Goal: Task Accomplishment & Management: Manage account settings

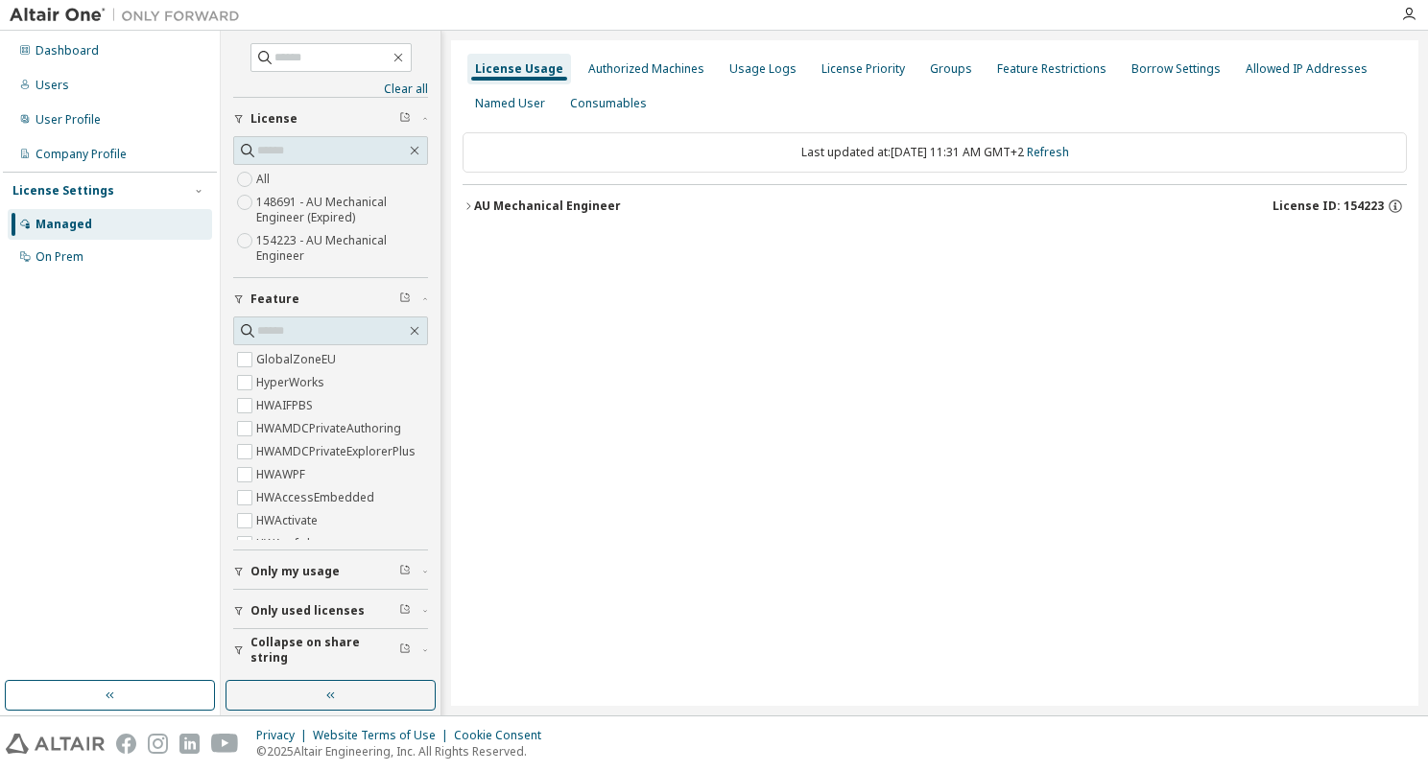
click at [276, 114] on span "License" at bounding box center [273, 118] width 47 height 15
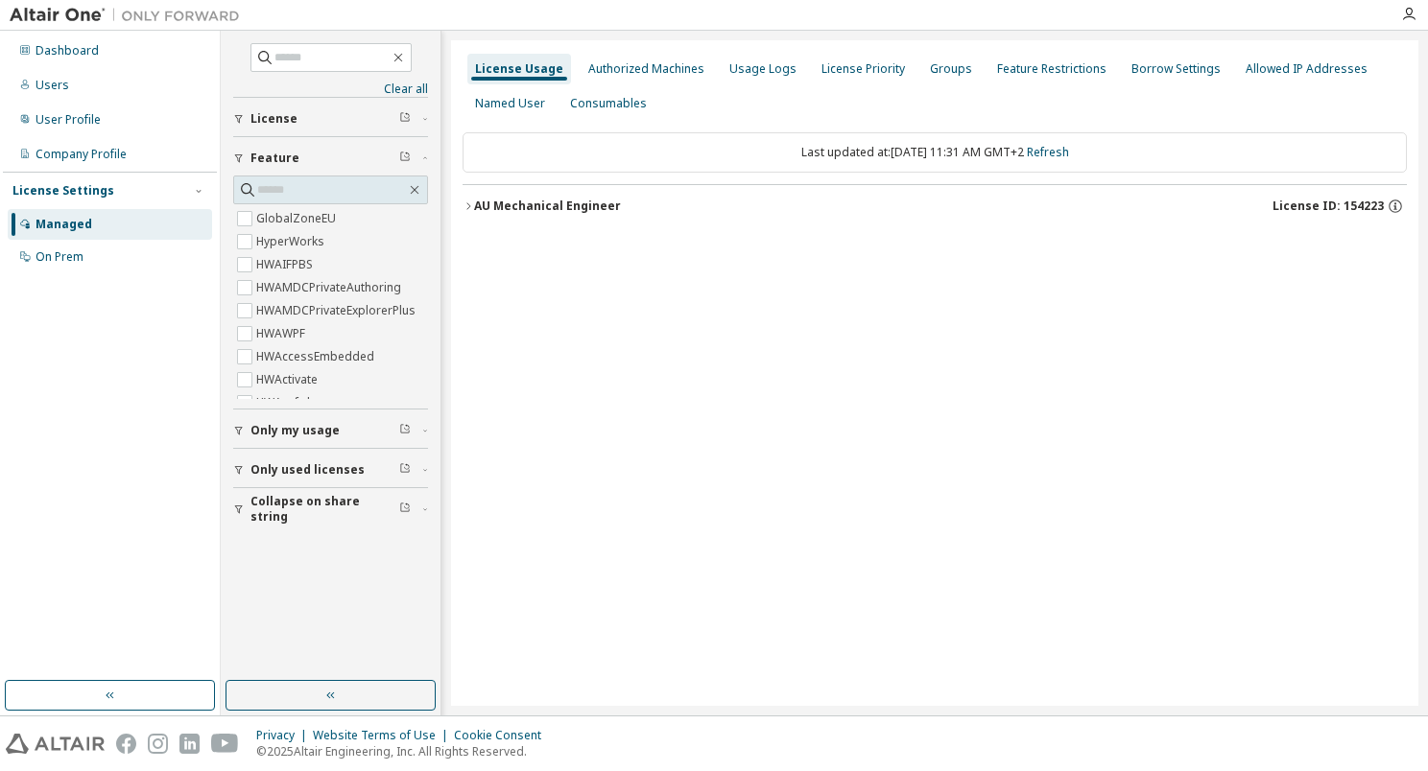
click at [276, 114] on span "License" at bounding box center [273, 118] width 47 height 15
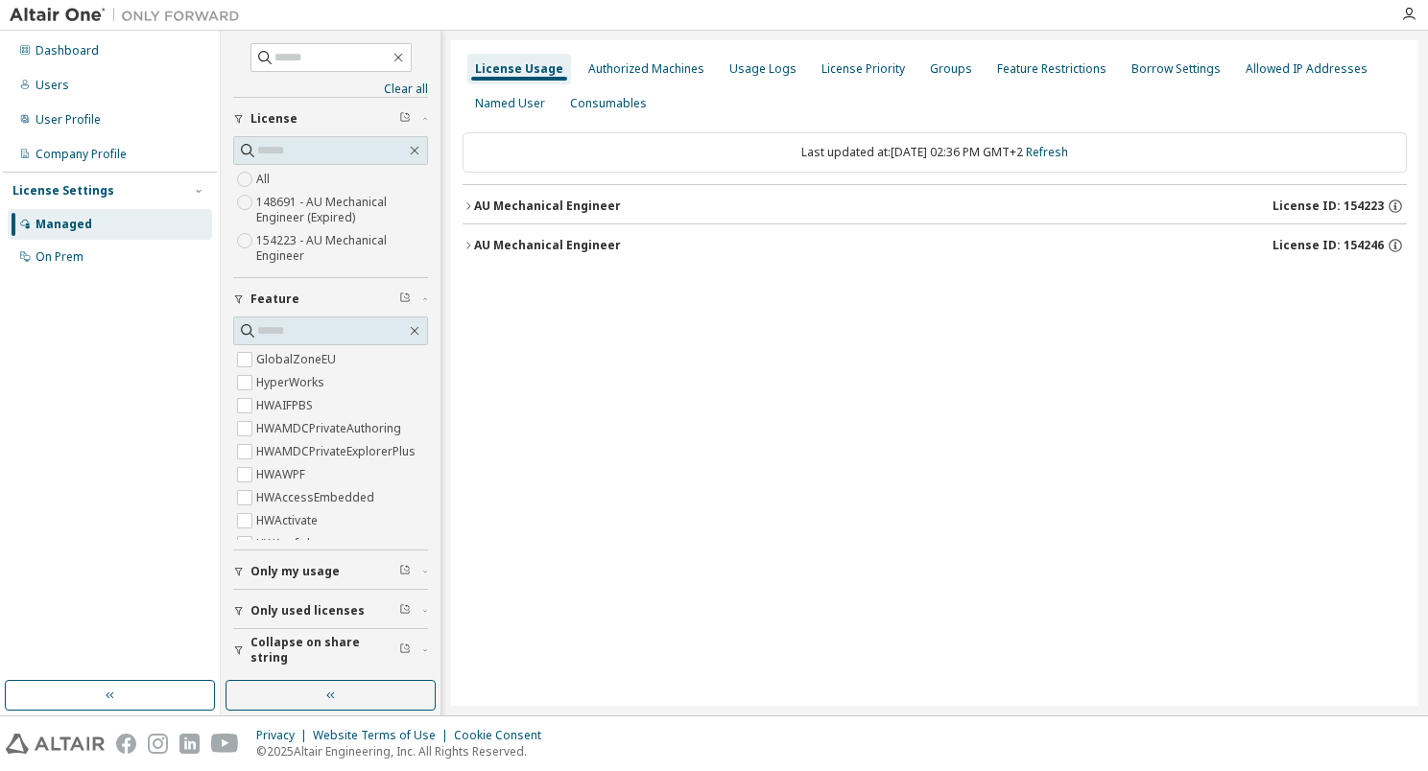
click at [469, 202] on icon "button" at bounding box center [468, 207] width 12 height 12
click at [468, 204] on icon "button" at bounding box center [468, 207] width 12 height 12
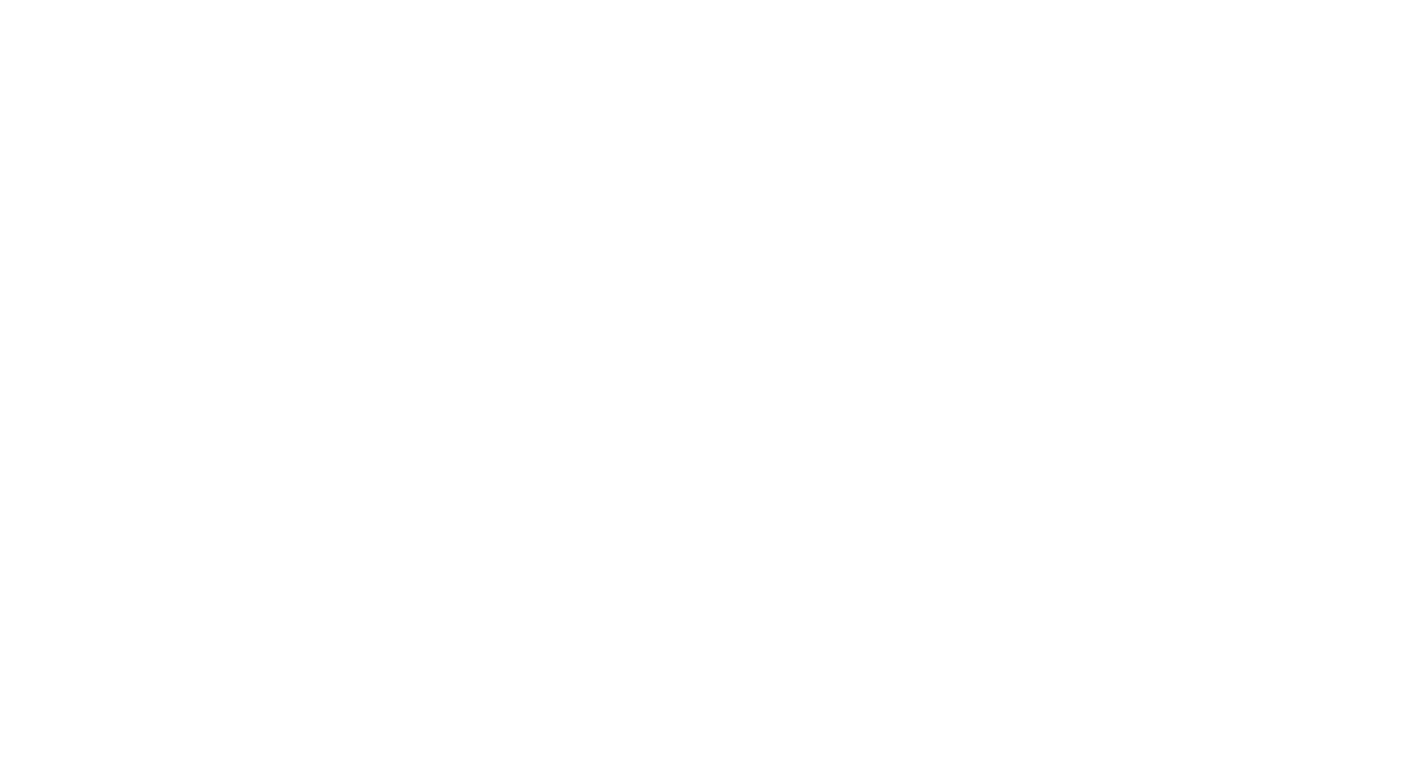
click at [588, 372] on div at bounding box center [714, 385] width 1428 height 771
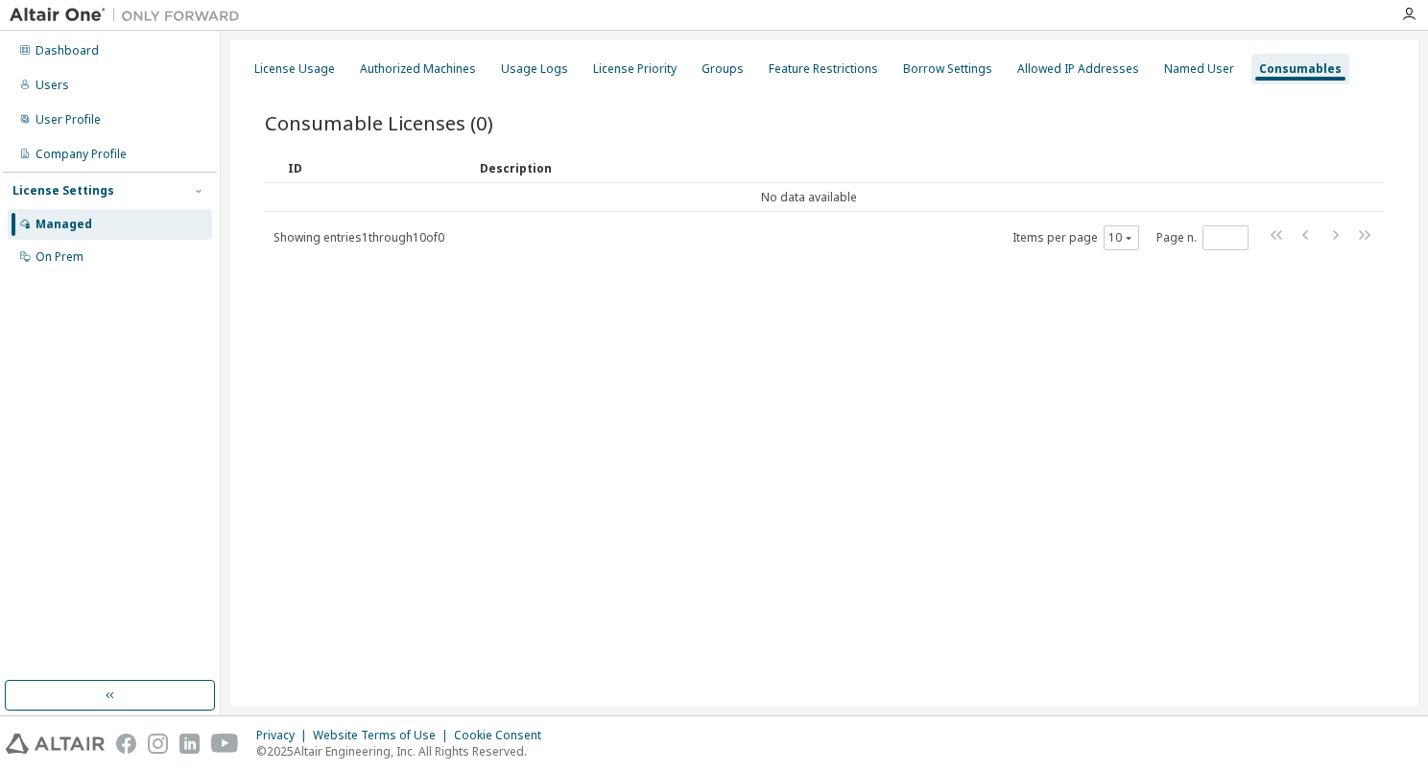
click at [68, 221] on div "Managed" at bounding box center [64, 224] width 57 height 15
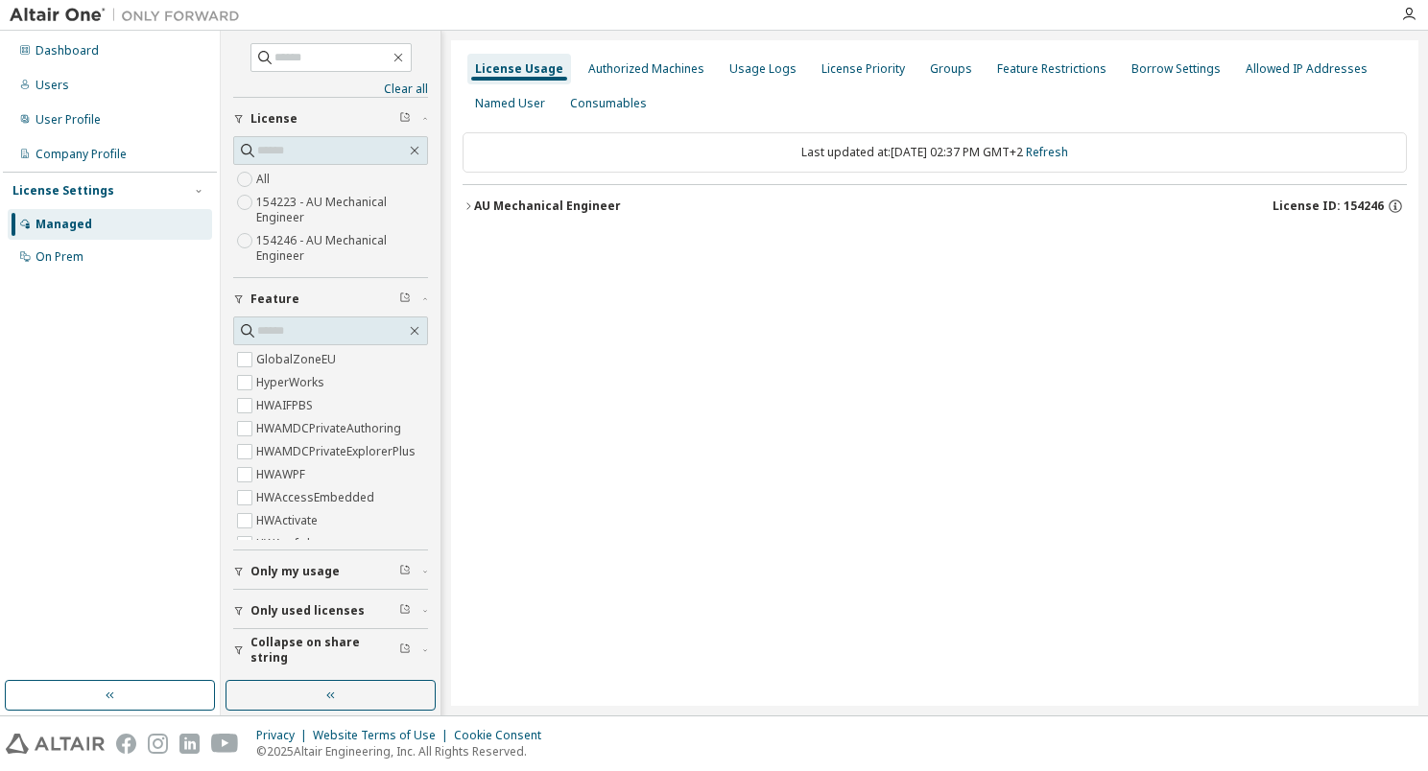
click at [468, 210] on icon "button" at bounding box center [468, 207] width 12 height 12
click at [470, 211] on icon "button" at bounding box center [468, 207] width 12 height 12
click at [1412, 15] on icon "button" at bounding box center [1408, 14] width 15 height 15
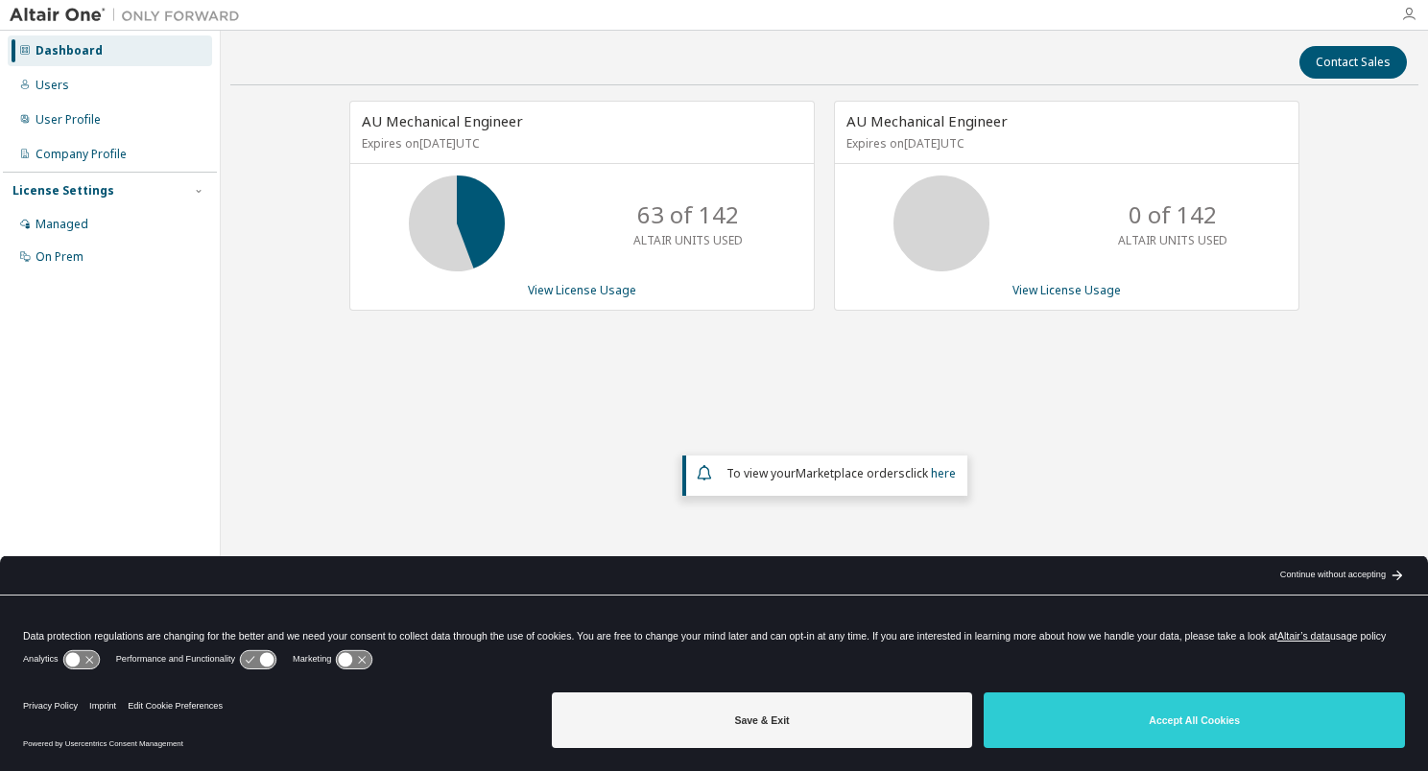
click at [1412, 18] on icon "button" at bounding box center [1408, 14] width 15 height 15
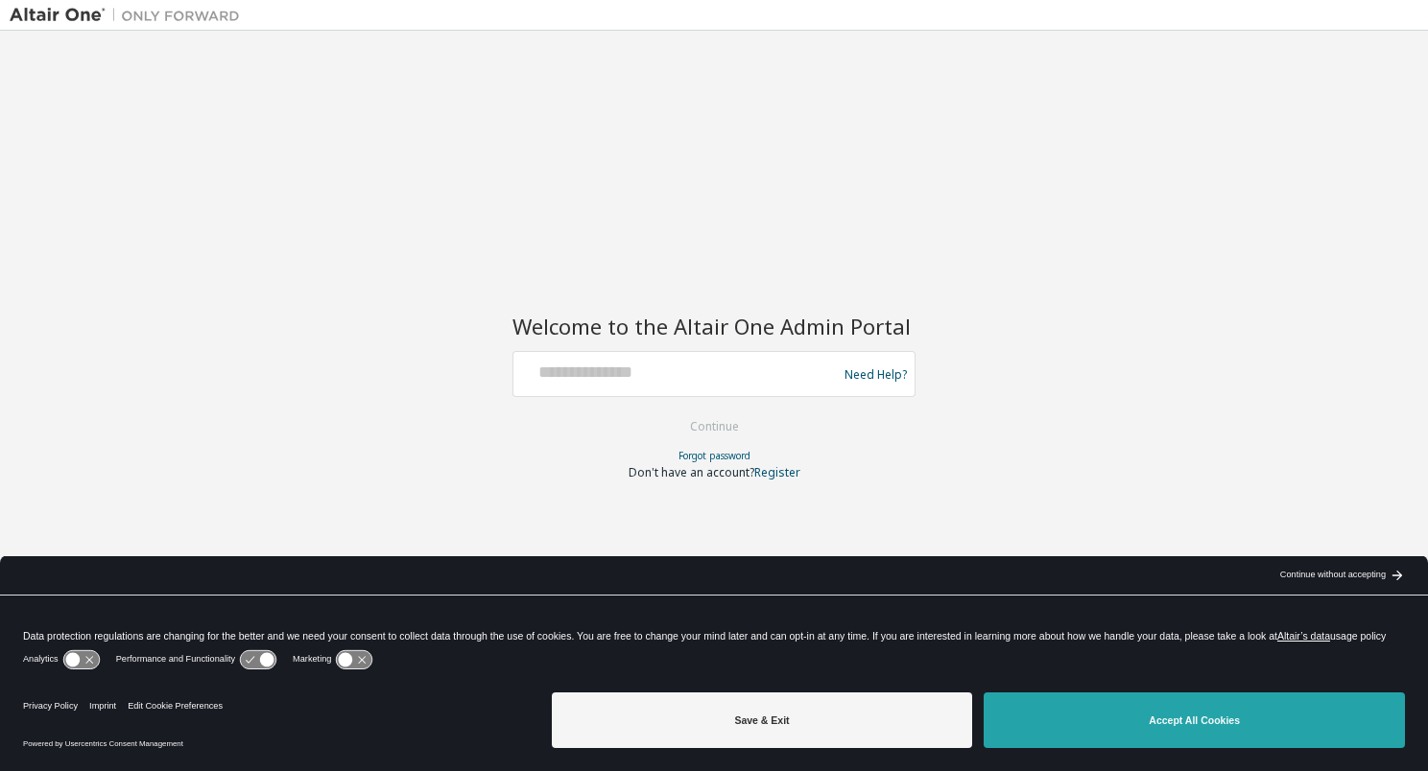
click at [1193, 731] on button "Accept All Cookies" at bounding box center [1194, 721] width 421 height 56
